Goal: Task Accomplishment & Management: Manage account settings

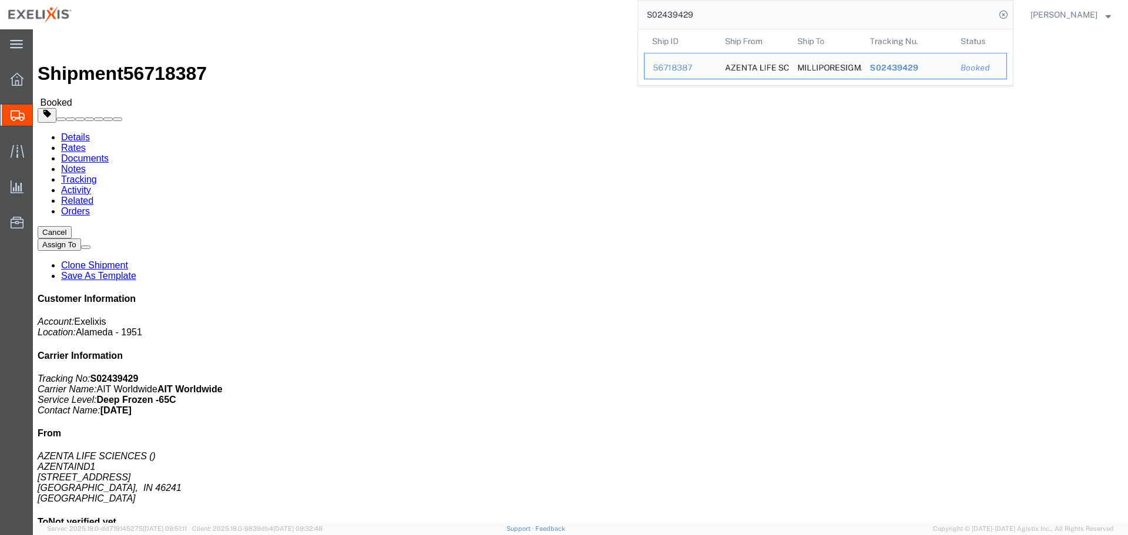
click at [688, 14] on input "S02439429" at bounding box center [816, 15] width 357 height 28
paste input "F102445350"
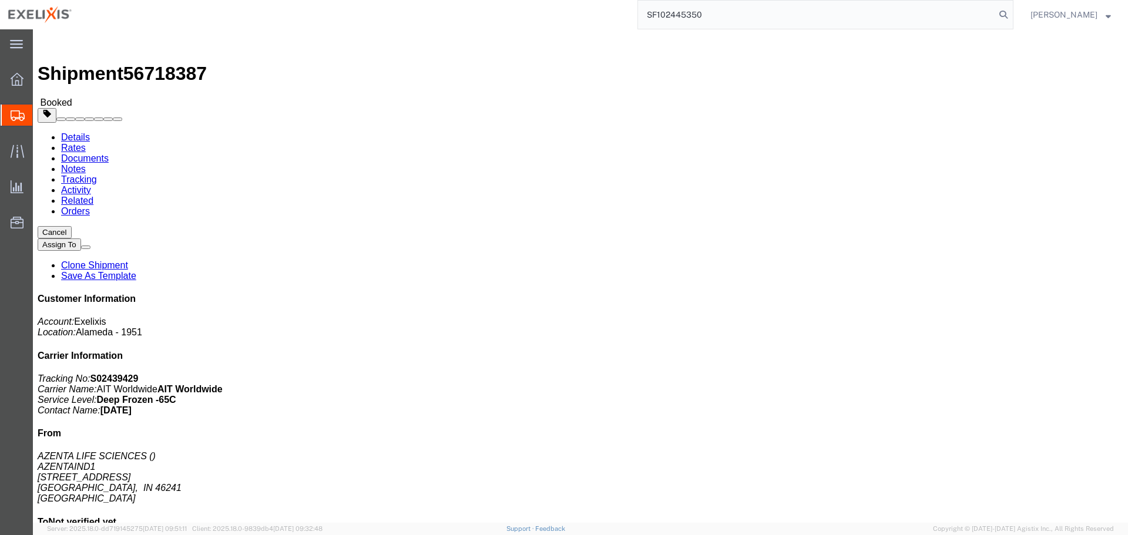
type input "SF102445350"
click span "button"
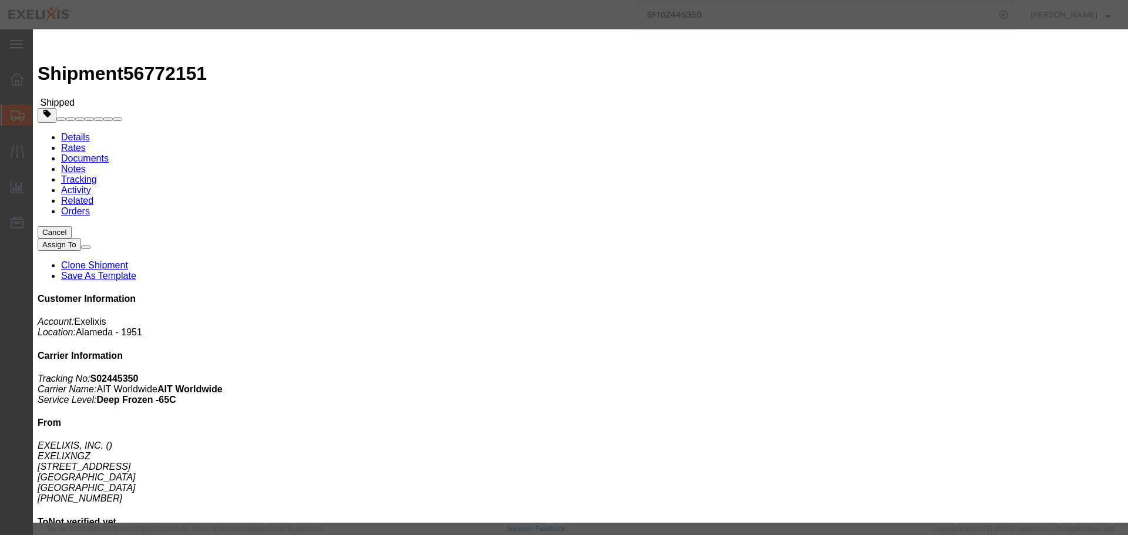
click button "Add another reference"
click select "Select Account Type Activity ID Airline Appointment Number ASN Batch Request # …"
select select "ACTYP"
click select "Select Account Type Activity ID Airline Appointment Number ASN Batch Request # …"
click input "text"
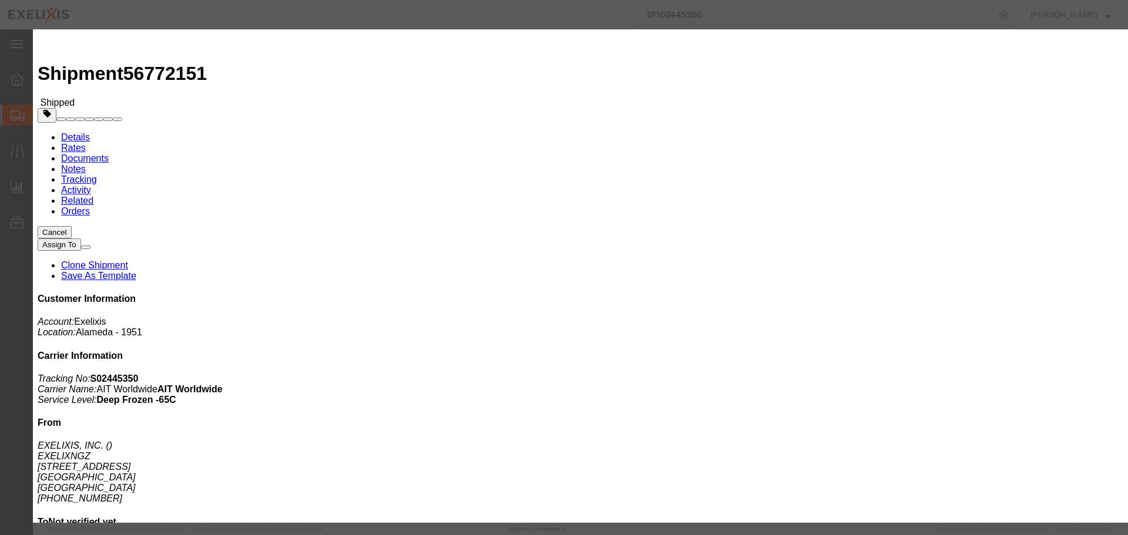
type input "SAF-Other"
click button "Add another reference"
click select "Select Account Type Activity ID Airline Appointment Number ASN Batch Request # …"
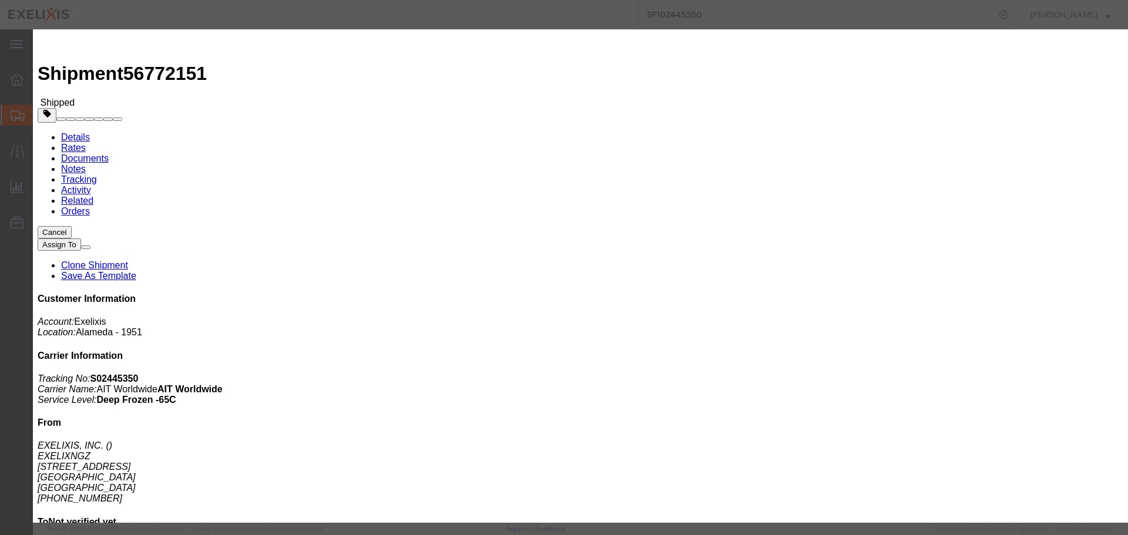
select select "DEPT"
click select "Select Account Type Activity ID Airline Appointment Number ASN Batch Request # …"
click input "text"
type input "Biologics"
click button "Add another reference"
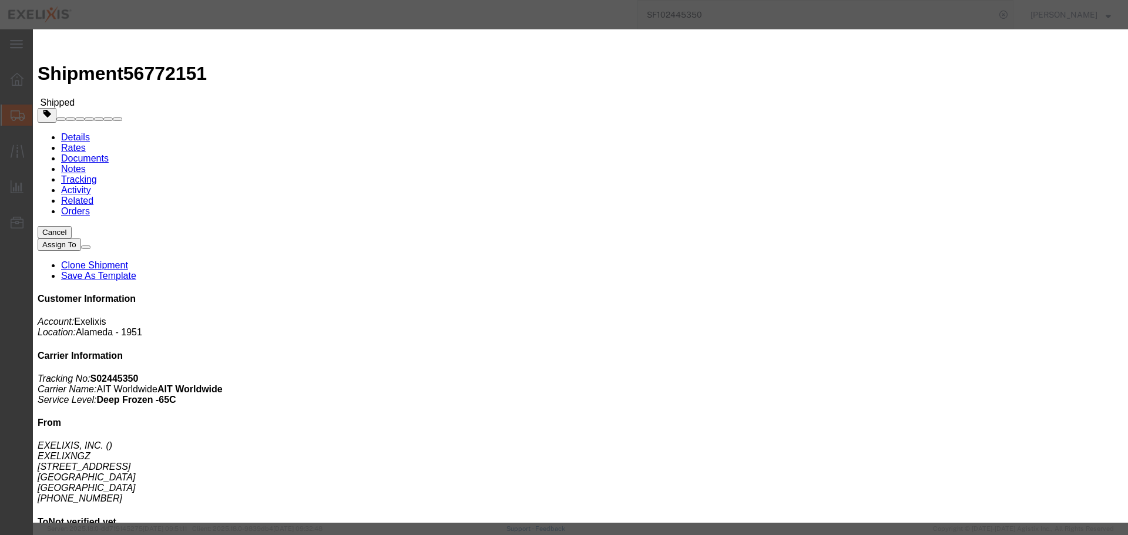
click div "Select Account Type Activity ID Airline Appointment Number ASN Batch Request # …"
click select "Select Account Type Activity ID Airline Appointment Number ASN Batch Request # …"
select select "PROJ"
click select "Select Account Type Activity ID Airline Appointment Number ASN Batch Request # …"
click input "text"
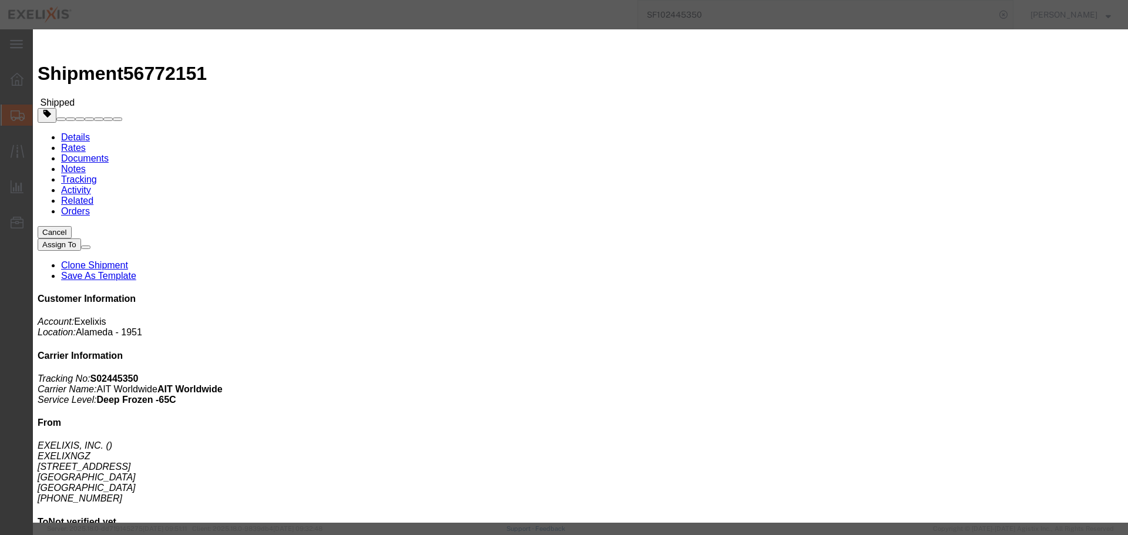
type input "XB773"
click button "Add another reference"
click select "Select Account Type Activity ID Airline Appointment Number ASN Batch Request # …"
select select "LOT"
click select "Select Account Type Activity ID Airline Appointment Number ASN Batch Request # …"
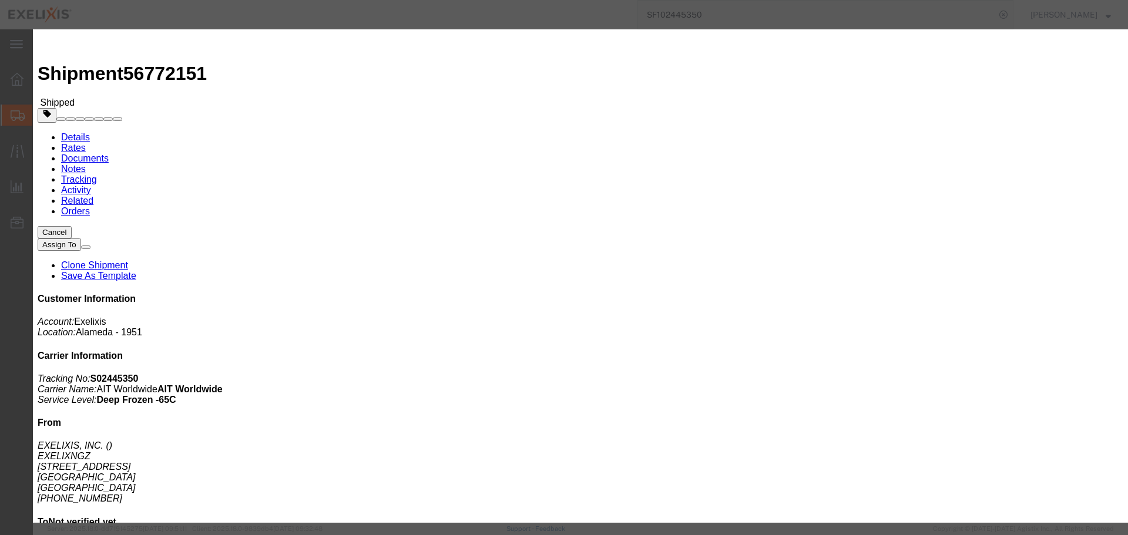
drag, startPoint x: 548, startPoint y: 238, endPoint x: 576, endPoint y: 240, distance: 27.1
click div
click input "text"
paste input "DS250255"
type input "DS250255"
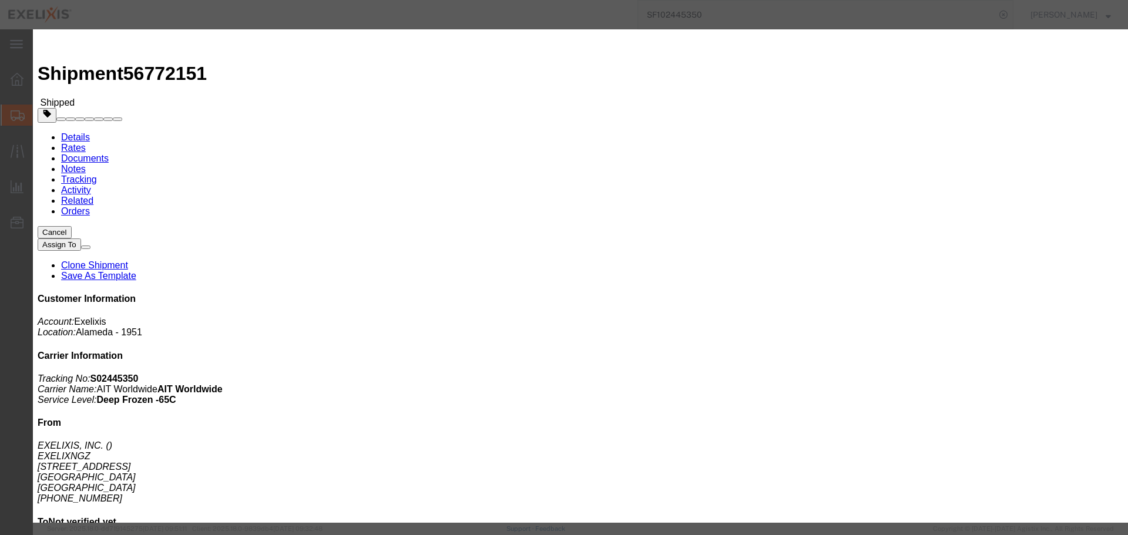
click button "Save"
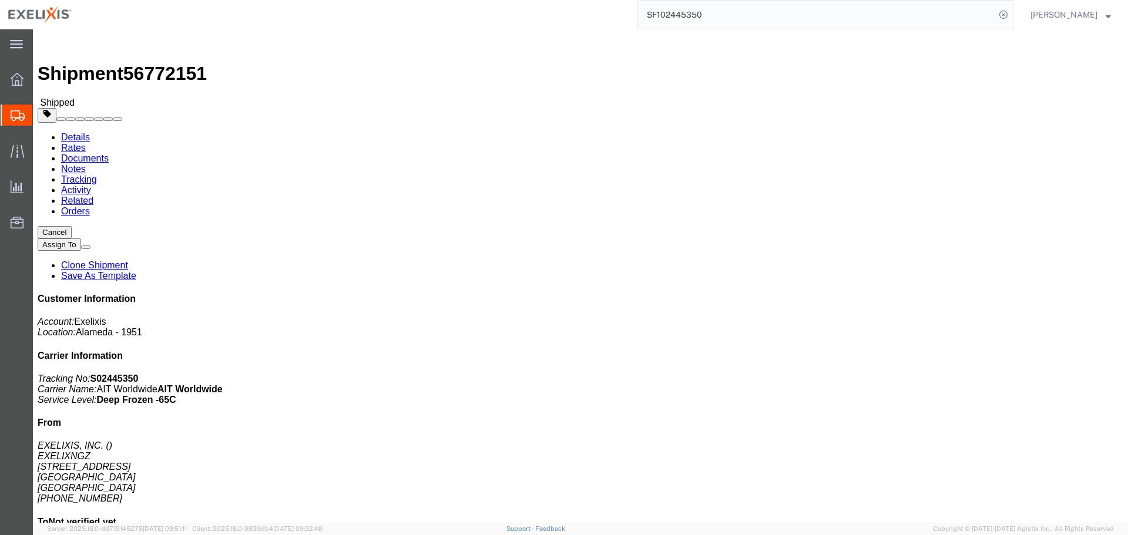
click at [687, 14] on input "SF102445350" at bounding box center [816, 15] width 357 height 28
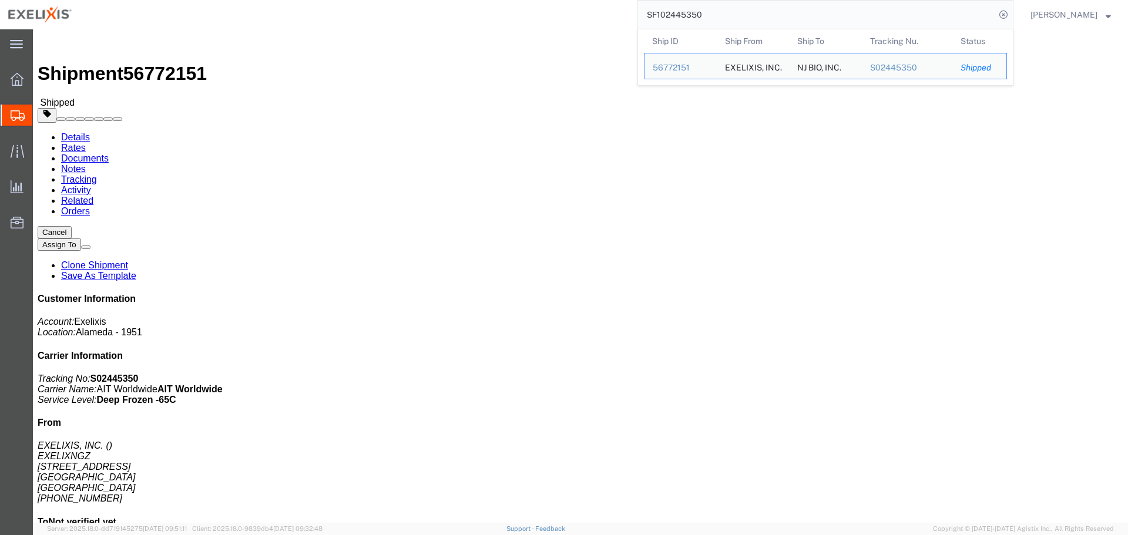
click at [687, 14] on input "SF102445350" at bounding box center [816, 15] width 357 height 28
paste input "251380185CL"
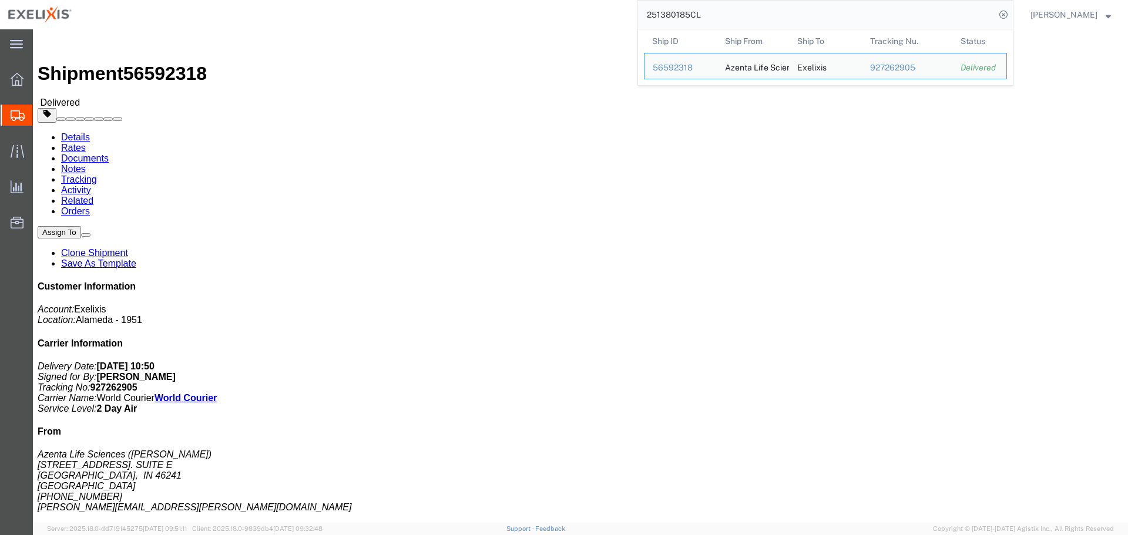
click at [699, 17] on input "251380185CL" at bounding box center [816, 15] width 357 height 28
paste input "407493CL"
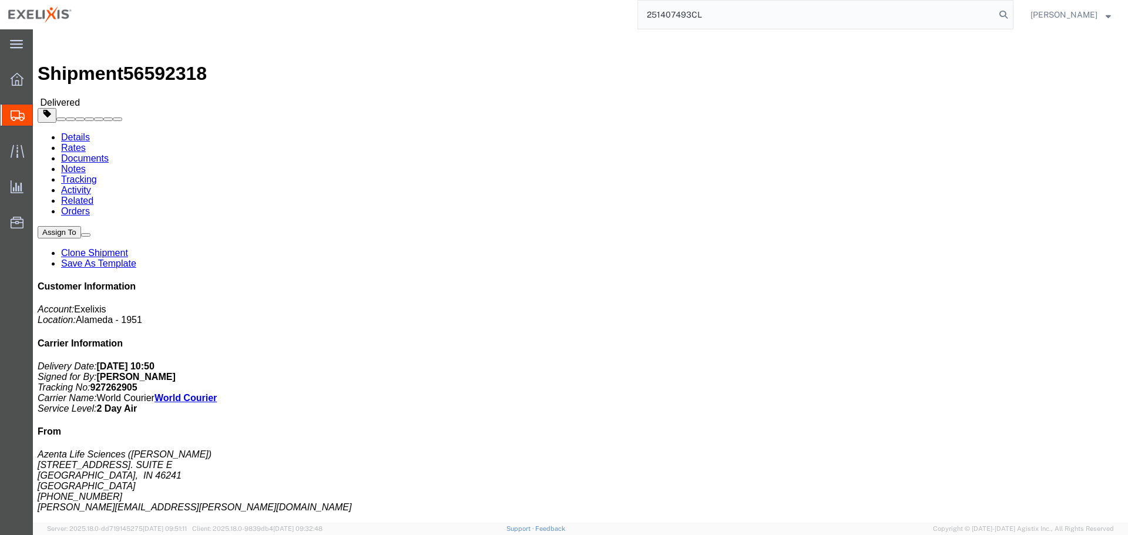
type input "251407493CL"
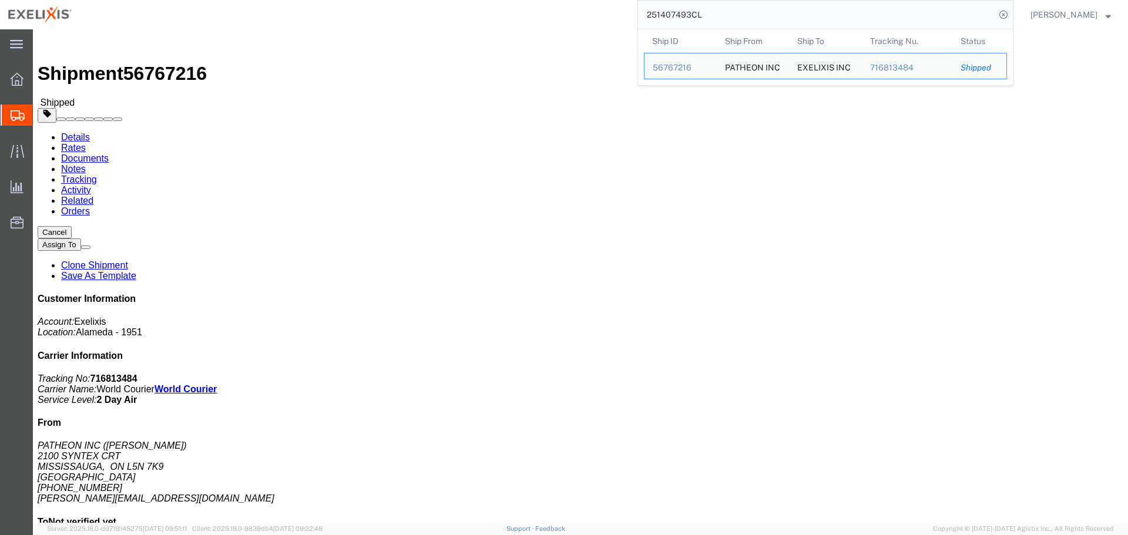
click div "Leg 1 - Air Departure Port: YTO Arrival Port: SFO"
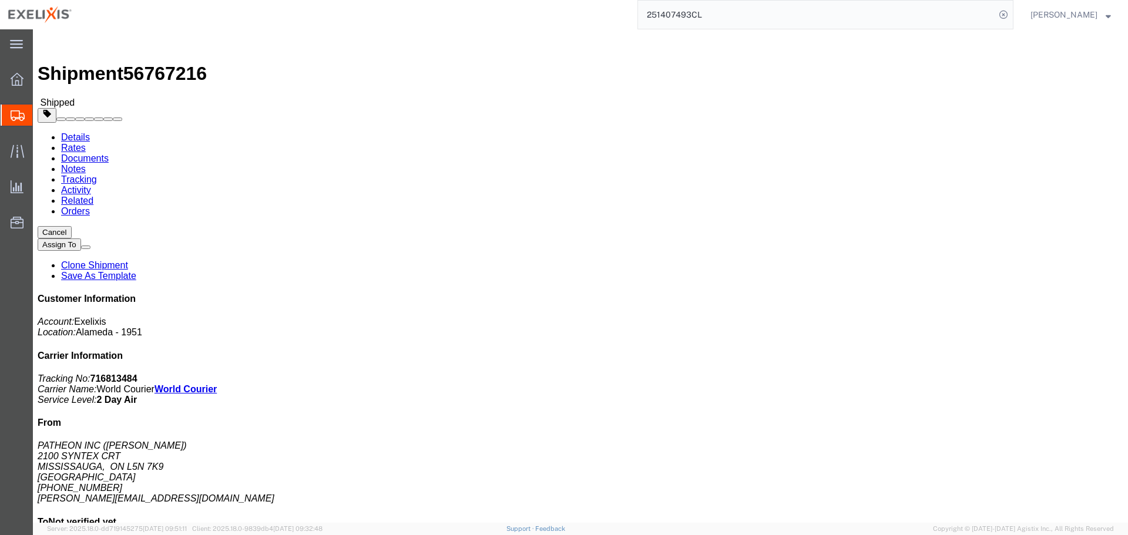
click button "button"
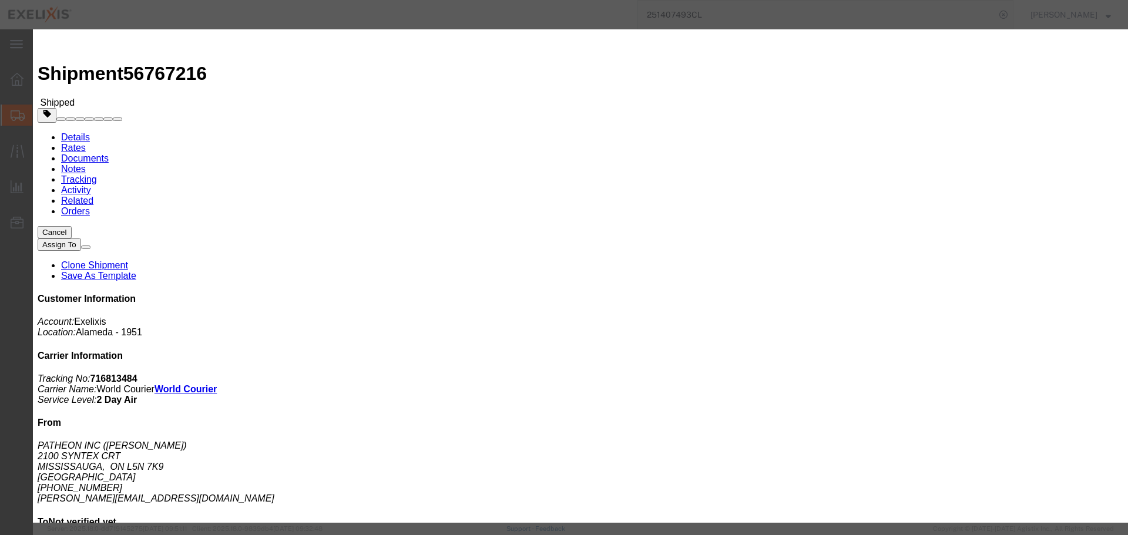
click button "Add another reference"
click input "251407493"
paste input "CL"
type input "251407493CL"
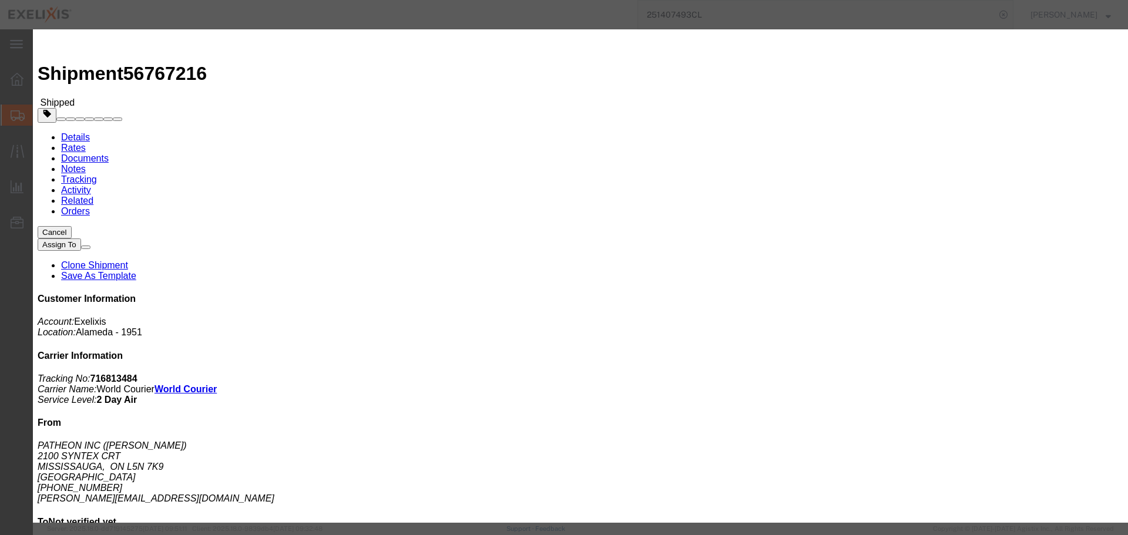
click select "Select Account Type Activity ID Airline Appointment Number ASN Batch Request # …"
select select "ACTYP"
click select "Select Account Type Activity ID Airline Appointment Number ASN Batch Request # …"
click input "text"
type input "SAF-Other"
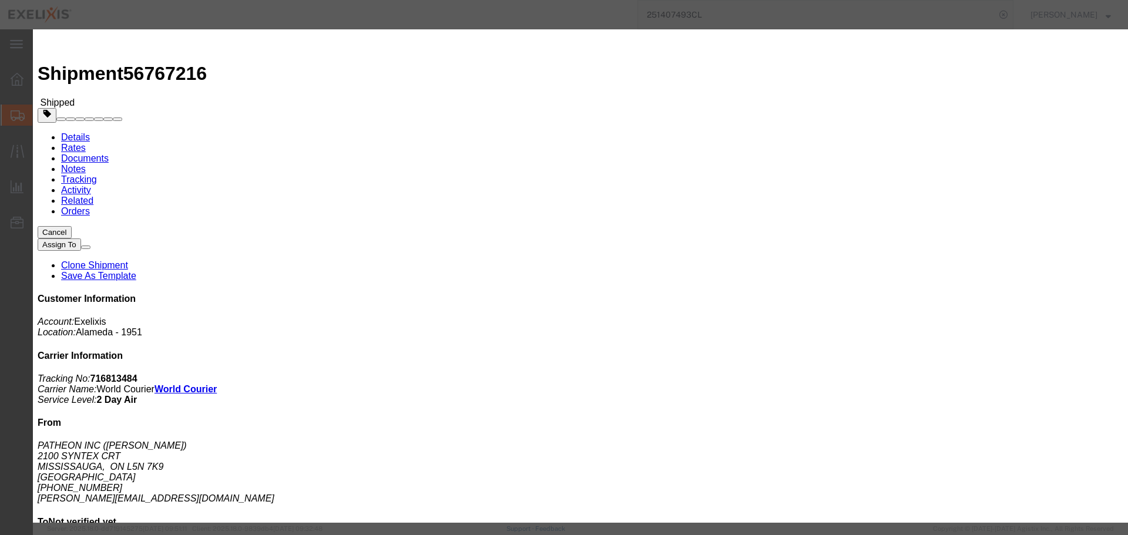
click button "Add another reference"
click select "Select Account Type Activity ID Airline Appointment Number ASN Batch Request # …"
select select "DEPT"
click select "Select Account Type Activity ID Airline Appointment Number ASN Batch Request # …"
click input "text"
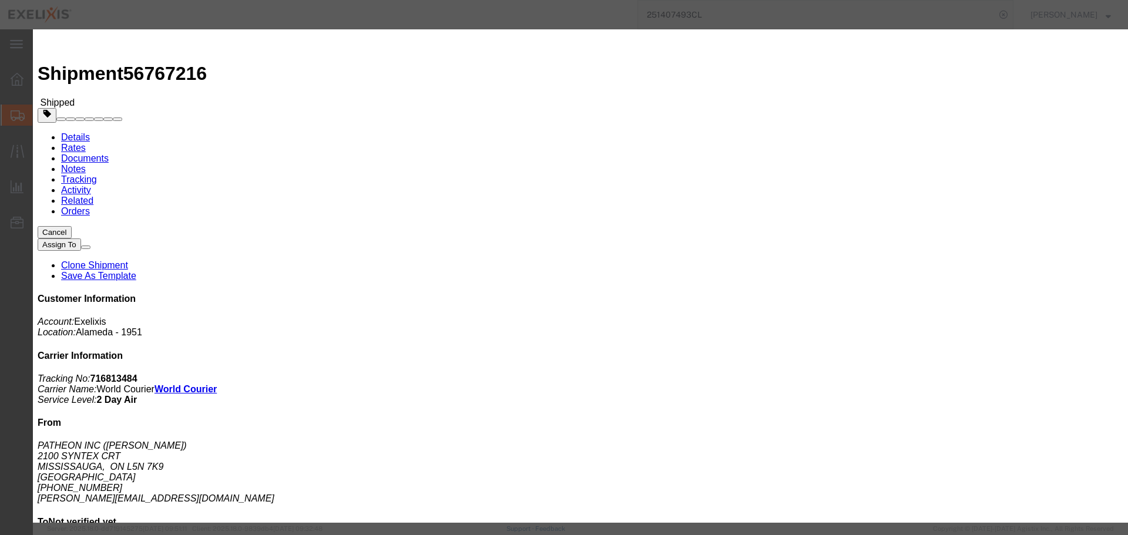
type input "Biologics"
click button "Add another reference"
click select "Select Account Type Activity ID Airline Appointment Number ASN Batch Request # …"
select select "PROJ"
click select "Select Account Type Activity ID Airline Appointment Number ASN Batch Request # …"
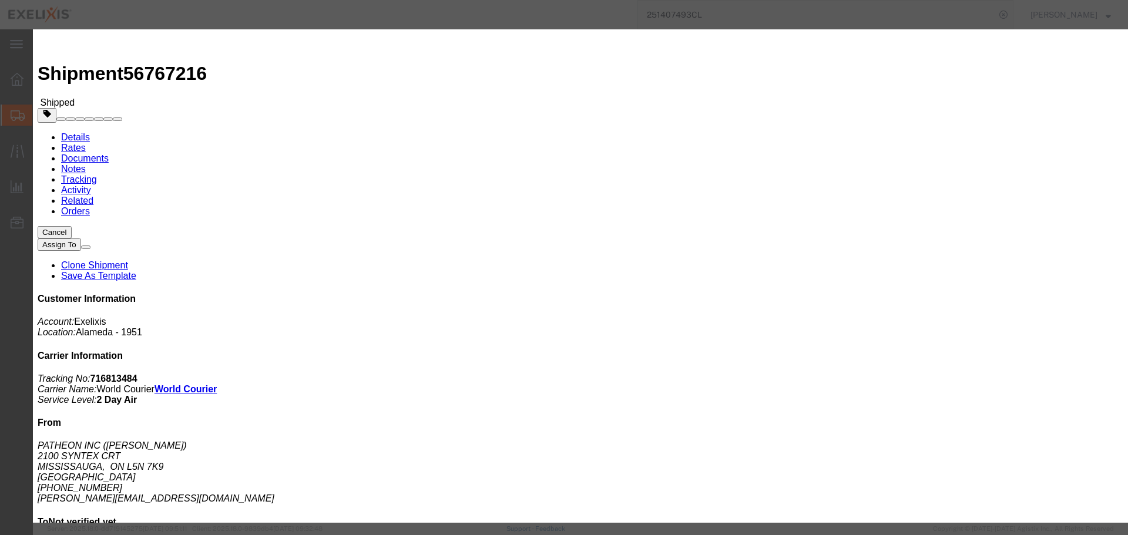
type input "XL092"
click button "Add another reference"
click select "Select Account Type Activity ID Airline Appointment Number ASN Batch Request # …"
select select "BOL"
click select "Select Account Type Activity ID Airline Appointment Number ASN Batch Request # …"
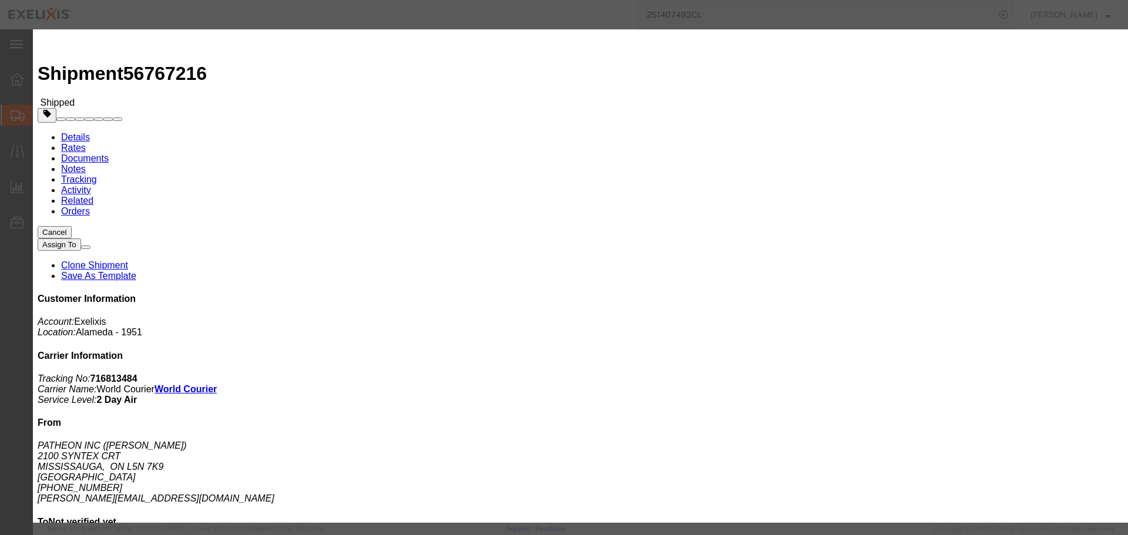
click div "Select Account Type Activity ID Airline Appointment Number ASN Batch Request # …"
click input "text"
paste input "716813484"
type input "716813484"
click button "Save"
